Goal: Information Seeking & Learning: Learn about a topic

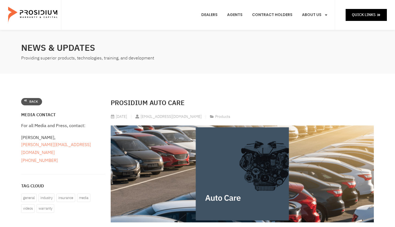
click at [27, 99] on icon at bounding box center [25, 100] width 2 height 2
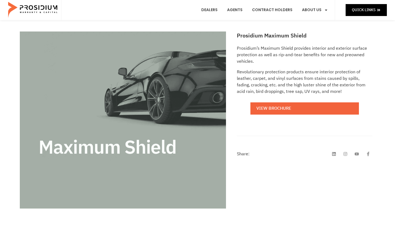
scroll to position [76, 0]
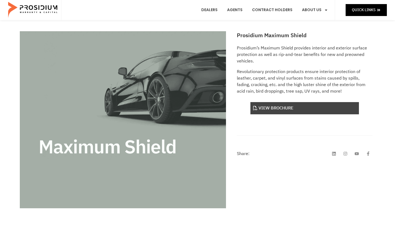
click at [284, 109] on link "View Brochure" at bounding box center [305, 108] width 109 height 12
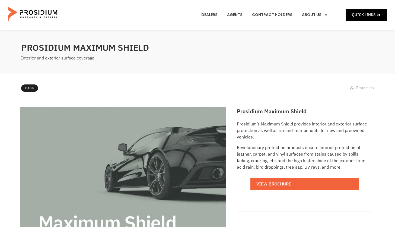
scroll to position [0, 0]
click at [357, 16] on span "Quick Links" at bounding box center [364, 14] width 24 height 7
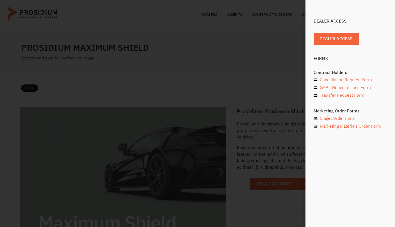
click at [390, 9] on icon "Close" at bounding box center [386, 7] width 5 height 5
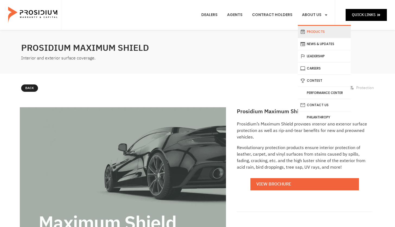
click at [317, 32] on link "Products" at bounding box center [324, 32] width 53 height 12
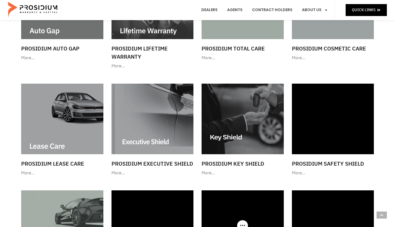
scroll to position [368, 0]
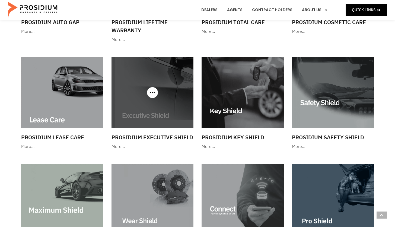
click at [153, 113] on img at bounding box center [153, 92] width 82 height 70
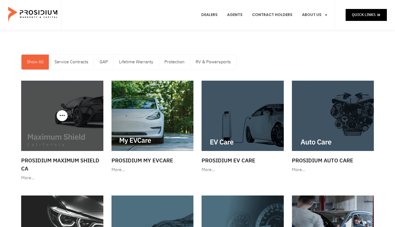
scroll to position [0, 0]
click at [66, 130] on img at bounding box center [62, 116] width 82 height 70
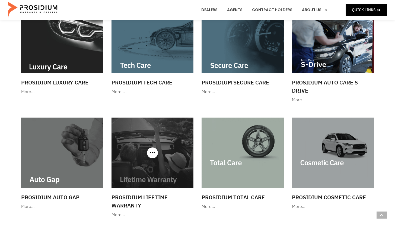
scroll to position [193, 0]
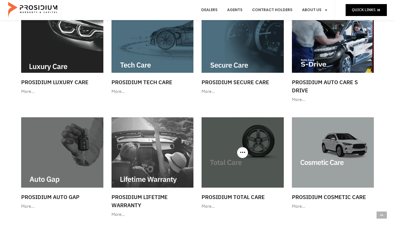
click at [238, 182] on img at bounding box center [243, 152] width 82 height 70
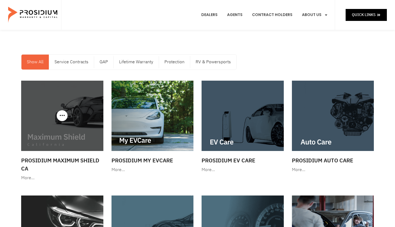
scroll to position [0, 0]
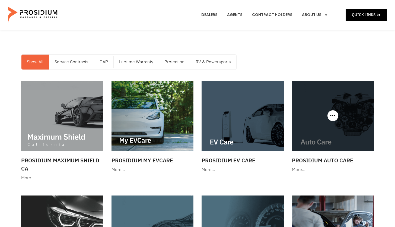
click at [326, 141] on img at bounding box center [333, 116] width 82 height 70
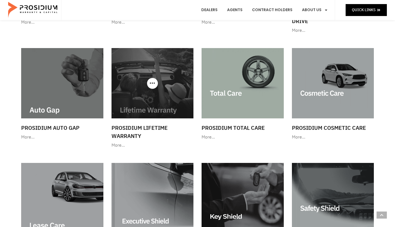
scroll to position [262, 0]
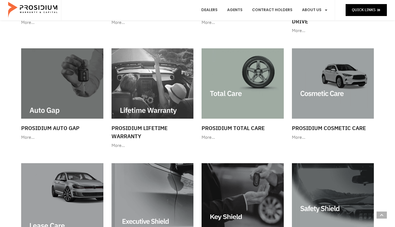
click at [245, 103] on img at bounding box center [243, 83] width 82 height 70
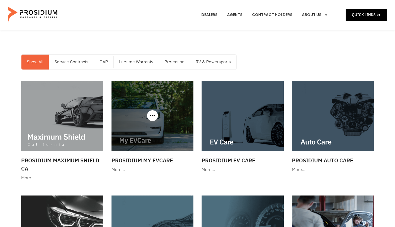
scroll to position [0, 0]
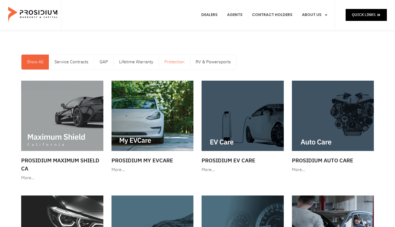
click at [178, 63] on link "Protection" at bounding box center [174, 62] width 31 height 15
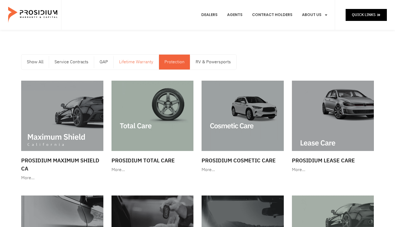
click at [137, 61] on link "Lifetime Warranty" at bounding box center [136, 62] width 45 height 15
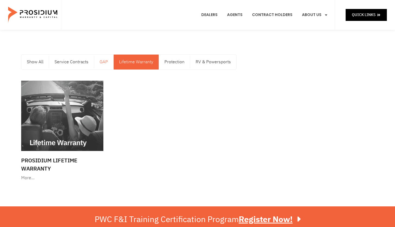
click at [107, 62] on link "GAP" at bounding box center [103, 62] width 19 height 15
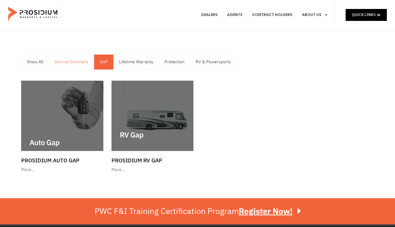
click at [65, 64] on link "Service Contracts" at bounding box center [71, 62] width 45 height 15
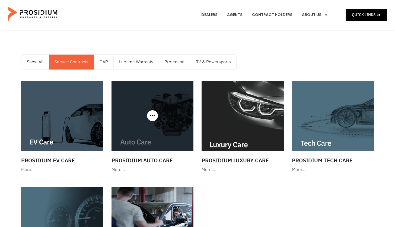
click at [158, 131] on img at bounding box center [153, 116] width 82 height 70
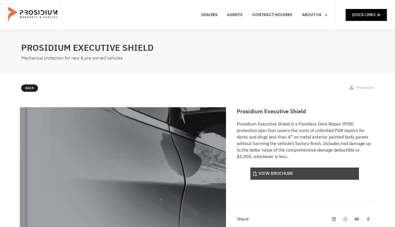
click at [290, 176] on link "View Brochure" at bounding box center [305, 174] width 109 height 12
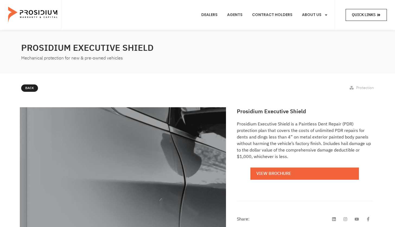
click at [366, 17] on span "Quick Links" at bounding box center [364, 14] width 24 height 7
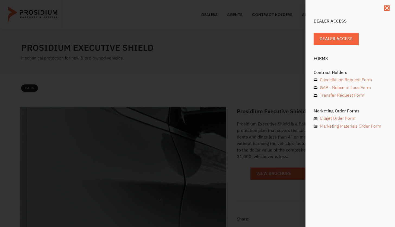
click at [269, 59] on div "Dealer Access Dealer Access Forms Contract Holders Cancellation Request Form GA…" at bounding box center [197, 113] width 395 height 227
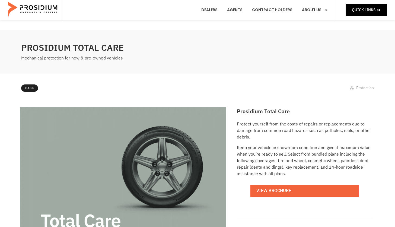
scroll to position [32, 0]
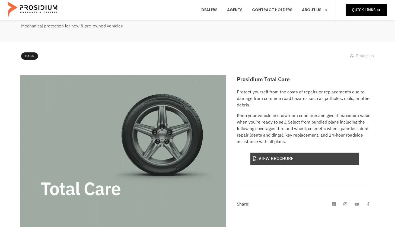
click at [264, 158] on link "View Brochure" at bounding box center [305, 159] width 109 height 12
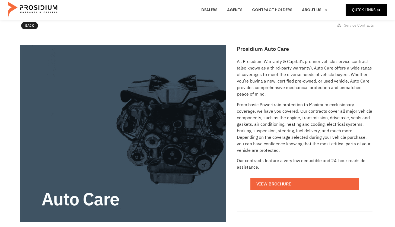
scroll to position [122, 0]
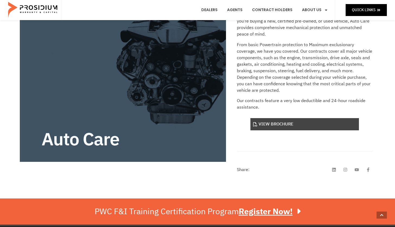
click at [302, 123] on link "View Brochure" at bounding box center [305, 124] width 109 height 12
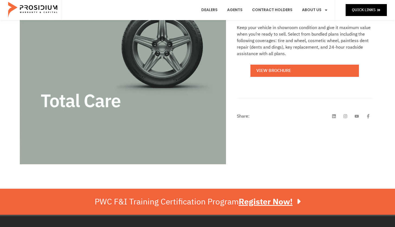
scroll to position [77, 0]
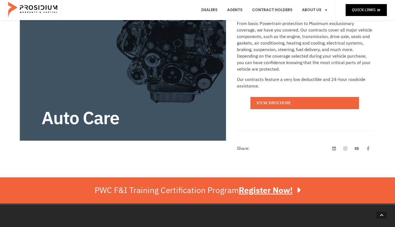
scroll to position [65, 0]
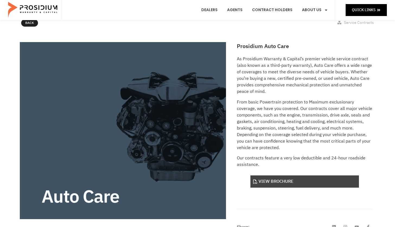
click at [299, 184] on link "View Brochure" at bounding box center [305, 181] width 109 height 12
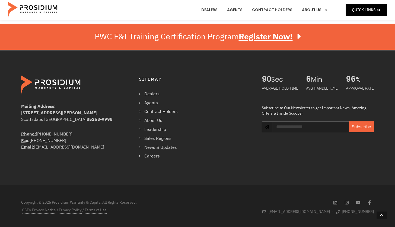
scroll to position [296, 0]
